Goal: Task Accomplishment & Management: Manage account settings

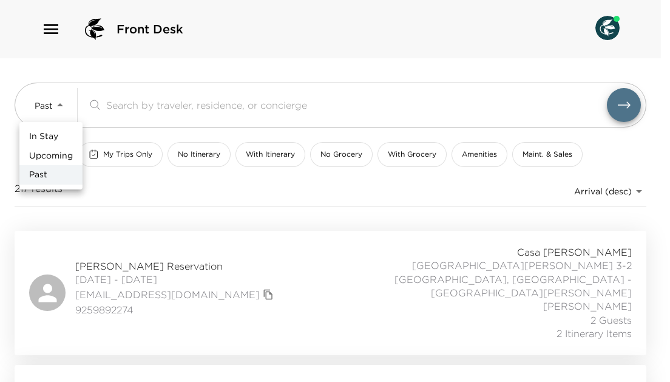
click at [58, 101] on body "Front Desk Past Past ​ My Trips Only No Itinerary With Itinerary No Grocery Wit…" at bounding box center [335, 191] width 670 height 382
click at [53, 130] on span "In Stay" at bounding box center [43, 136] width 29 height 12
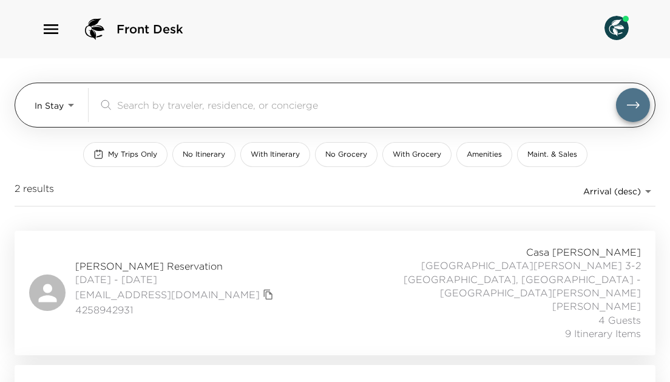
click at [74, 105] on body "Front Desk In Stay In-Stay ​ My Trips Only No Itinerary With Itinerary No Groce…" at bounding box center [335, 191] width 670 height 382
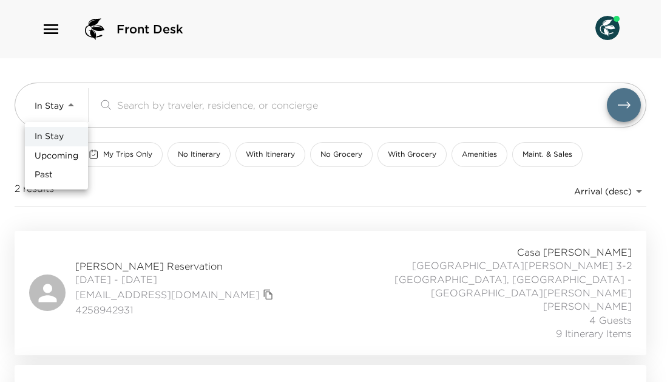
click at [308, 196] on div at bounding box center [335, 191] width 670 height 382
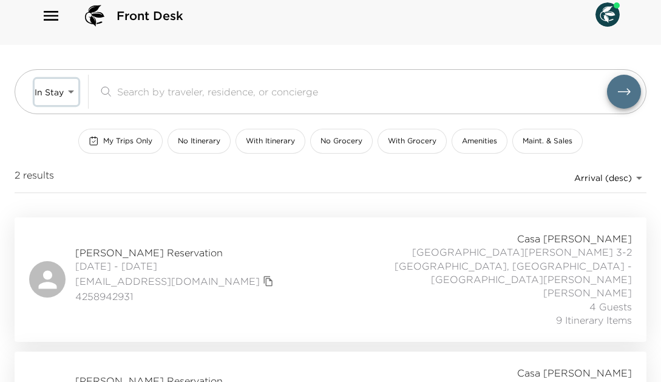
scroll to position [76, 0]
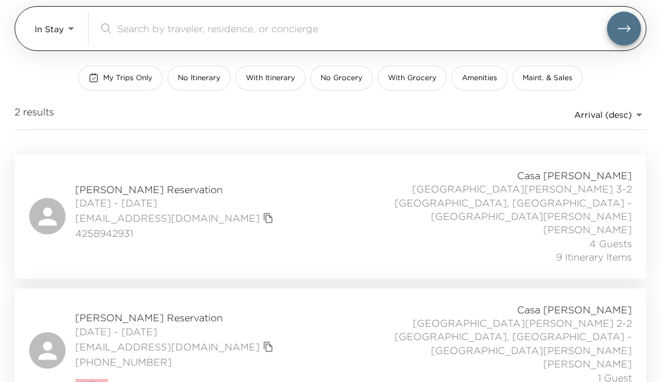
click at [68, 22] on body "Front Desk In Stay In-Stay ​ My Trips Only No Itinerary With Itinerary No Groce…" at bounding box center [330, 115] width 661 height 382
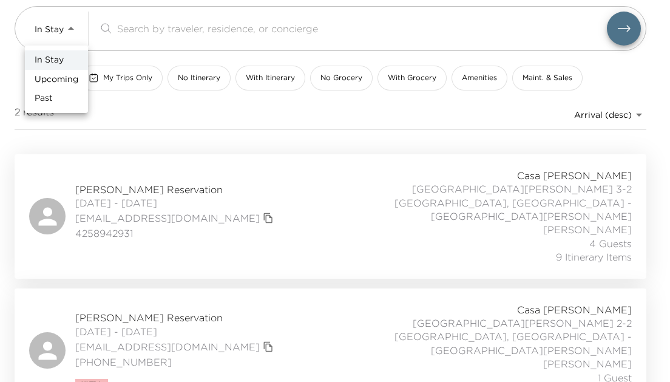
click at [61, 78] on span "Upcoming" at bounding box center [57, 79] width 44 height 12
type input "Upcoming"
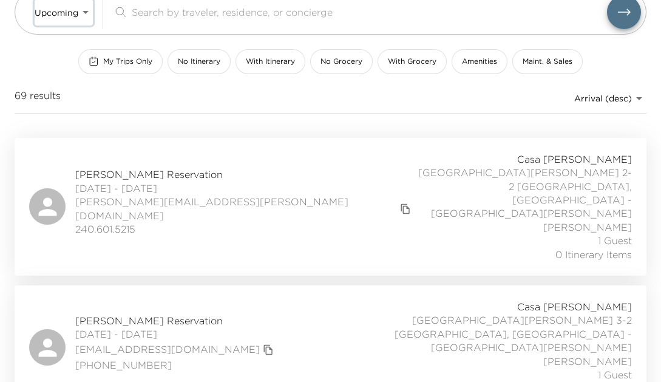
scroll to position [139, 0]
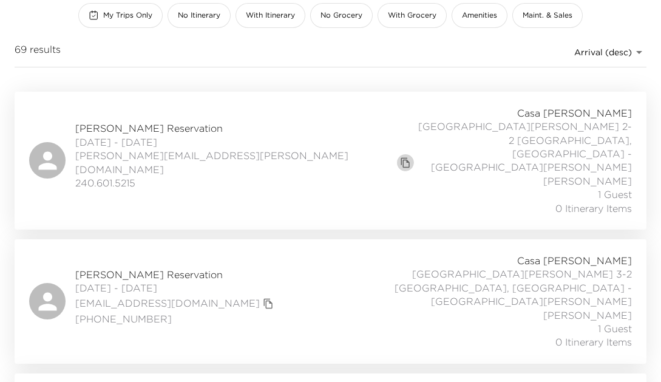
click at [400, 157] on icon "copy primary member email" at bounding box center [405, 162] width 11 height 11
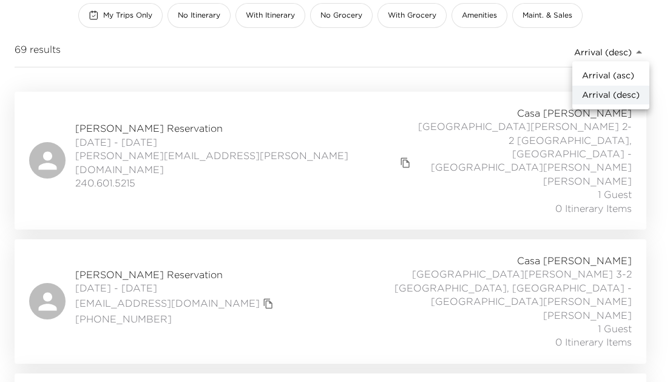
click at [639, 49] on body "Front Desk Upcoming Upcoming ​ My Trips Only No Itinerary With Itinerary No Gro…" at bounding box center [335, 52] width 670 height 382
click at [604, 81] on li "Arrival (asc)" at bounding box center [610, 75] width 77 height 19
type input "reservations_prod_arrival_asc"
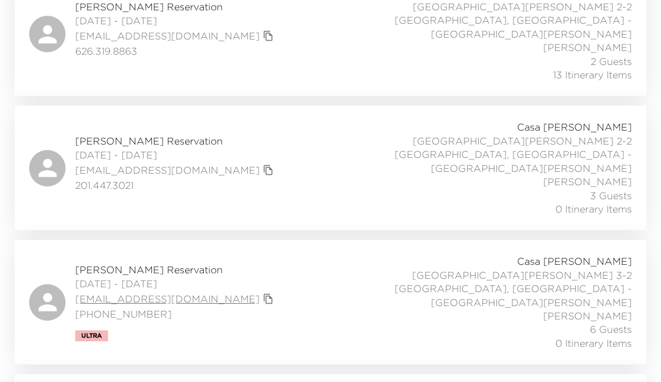
scroll to position [395, 0]
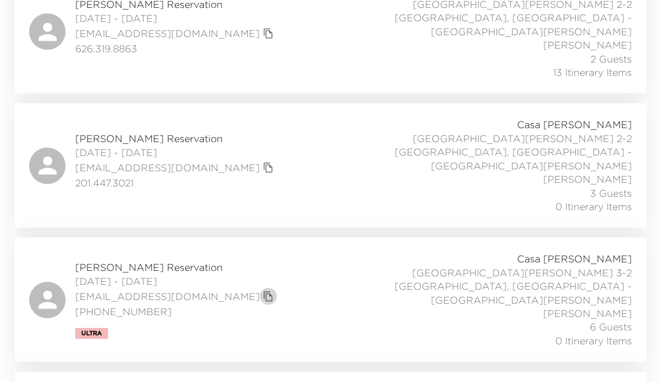
click at [263, 291] on icon "copy primary member email" at bounding box center [268, 296] width 11 height 11
click at [149, 260] on span "William Lefbom Reservation" at bounding box center [175, 266] width 201 height 13
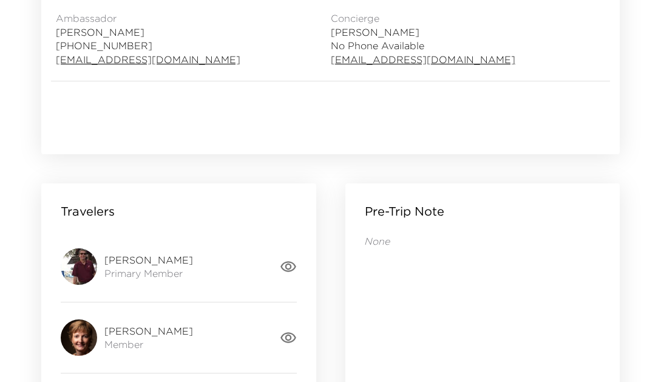
scroll to position [148, 0]
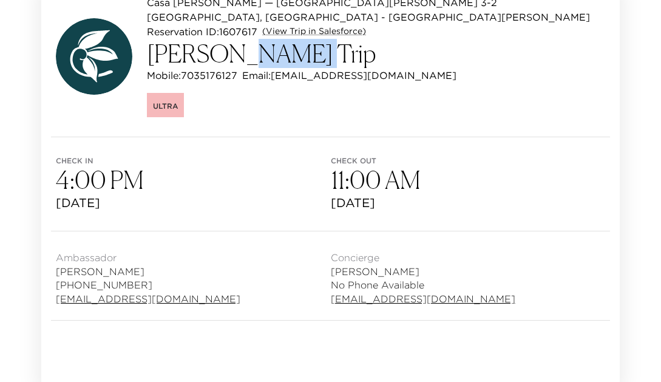
drag, startPoint x: 297, startPoint y: 42, endPoint x: 220, endPoint y: 36, distance: 77.8
click at [220, 39] on h3 "[PERSON_NAME] Trip" at bounding box center [376, 53] width 458 height 29
copy h3 "Lefbom"
